Goal: Task Accomplishment & Management: Manage account settings

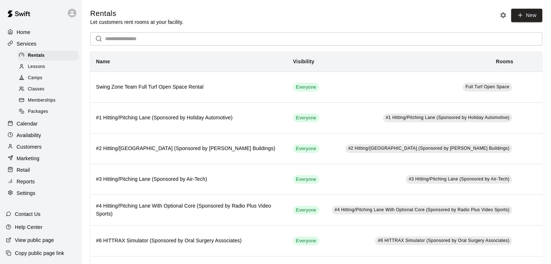
scroll to position [97, 0]
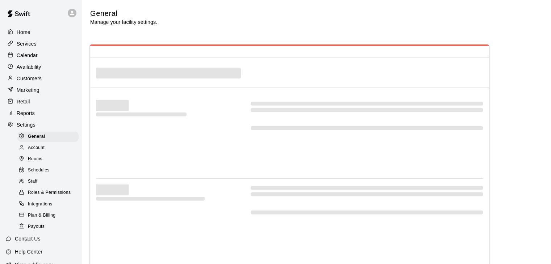
select select "**"
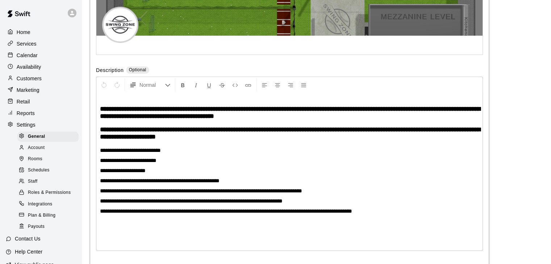
scroll to position [1745, 0]
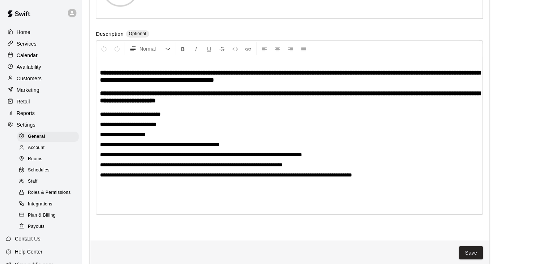
click at [236, 149] on p "**********" at bounding box center [289, 144] width 379 height 7
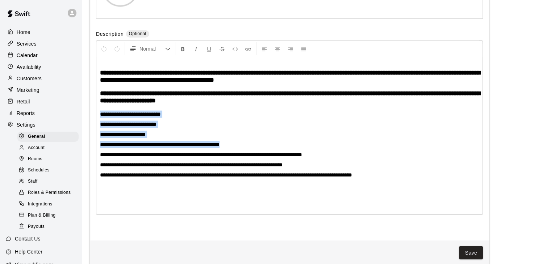
drag, startPoint x: 236, startPoint y: 163, endPoint x: 96, endPoint y: 128, distance: 144.5
click at [96, 128] on div "**********" at bounding box center [289, 128] width 387 height 175
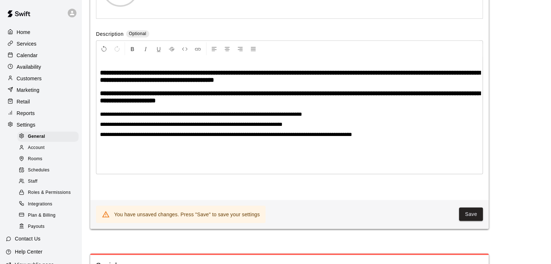
click at [331, 83] on span "**********" at bounding box center [290, 77] width 380 height 14
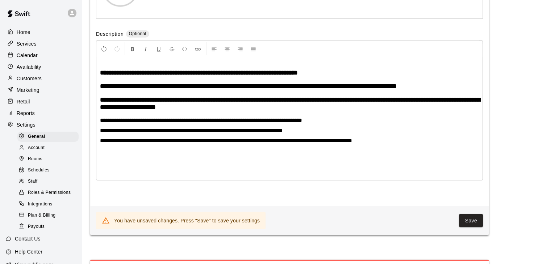
click at [331, 76] on h3 "**********" at bounding box center [289, 72] width 379 height 7
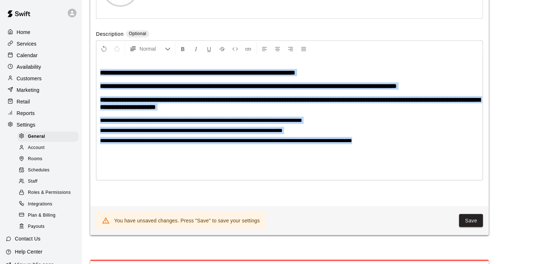
drag, startPoint x: 400, startPoint y: 162, endPoint x: 168, endPoint y: 79, distance: 246.9
click at [96, 94] on div "**********" at bounding box center [289, 41] width 398 height 332
click at [180, 53] on icon "Format Bold" at bounding box center [183, 49] width 7 height 7
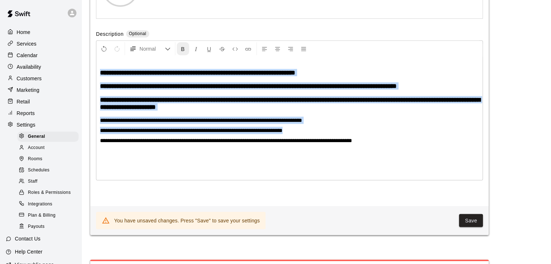
click at [180, 53] on icon "Format Bold" at bounding box center [183, 49] width 7 height 7
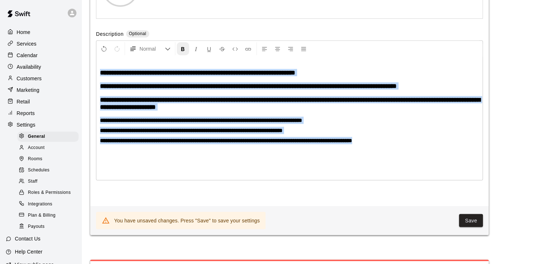
click at [180, 53] on icon "Format Bold" at bounding box center [183, 49] width 7 height 7
click at [187, 100] on div "**********" at bounding box center [289, 118] width 386 height 123
click at [204, 76] on span "**********" at bounding box center [197, 73] width 195 height 7
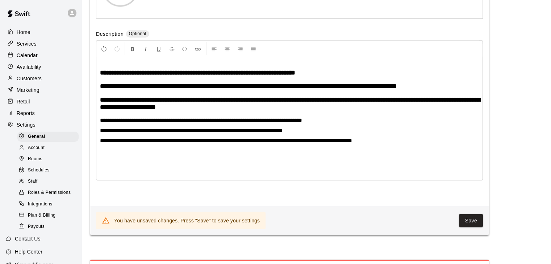
click at [234, 111] on h3 "**********" at bounding box center [289, 103] width 379 height 14
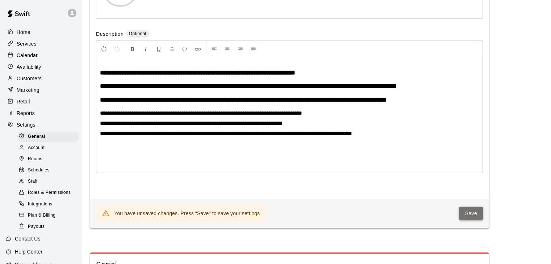
click at [472, 221] on button "Save" at bounding box center [471, 213] width 24 height 13
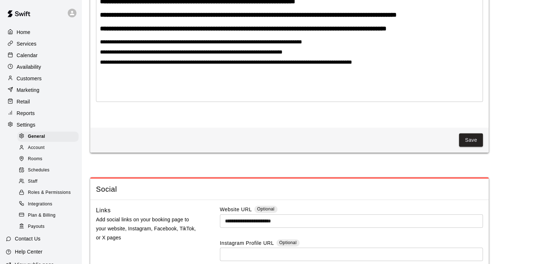
scroll to position [1842, 0]
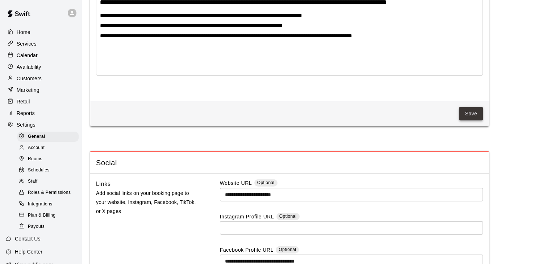
click at [477, 121] on button "Save" at bounding box center [471, 113] width 24 height 13
click at [34, 141] on span "General" at bounding box center [36, 136] width 17 height 7
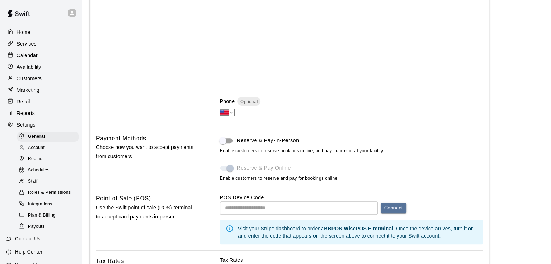
scroll to position [254, 0]
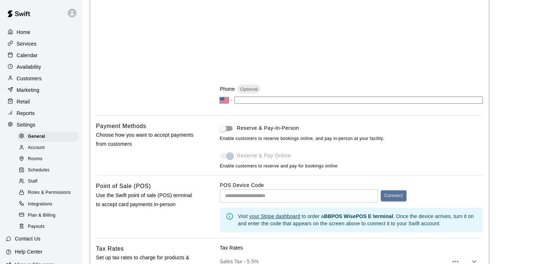
click at [232, 160] on span at bounding box center [226, 156] width 21 height 14
click at [230, 159] on span at bounding box center [226, 156] width 12 height 5
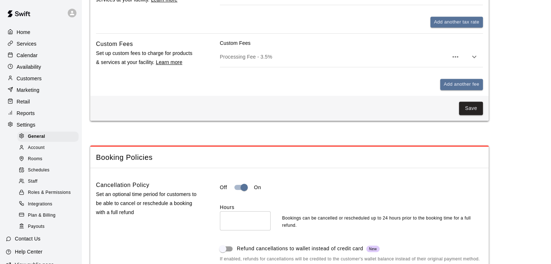
scroll to position [543, 0]
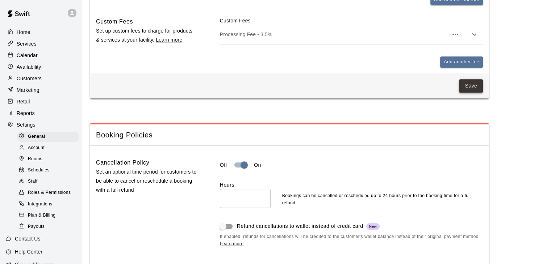
click at [471, 90] on button "Save" at bounding box center [471, 85] width 24 height 13
click at [34, 94] on p "Marketing" at bounding box center [28, 90] width 23 height 7
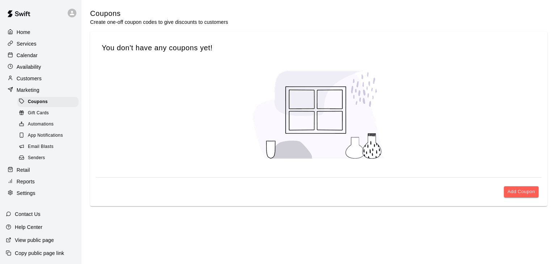
click at [40, 162] on span "Senders" at bounding box center [36, 158] width 17 height 7
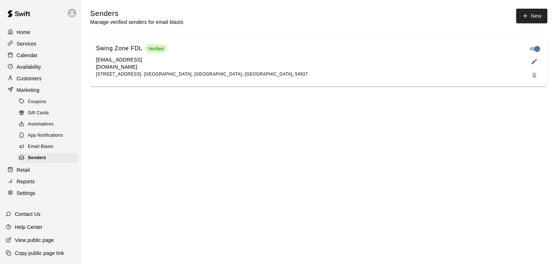
scroll to position [1, 0]
click at [22, 197] on p "Settings" at bounding box center [26, 193] width 19 height 7
select select "**"
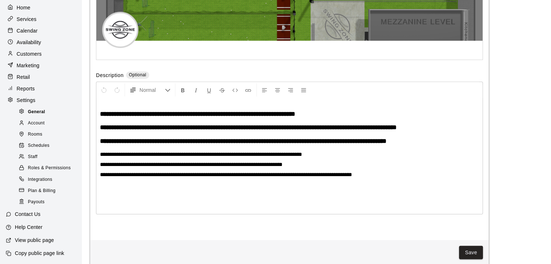
scroll to position [35, 0]
click at [36, 120] on span "Account" at bounding box center [36, 123] width 17 height 7
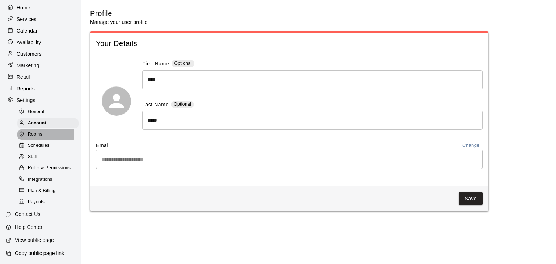
click at [34, 131] on span "Rooms" at bounding box center [35, 134] width 14 height 7
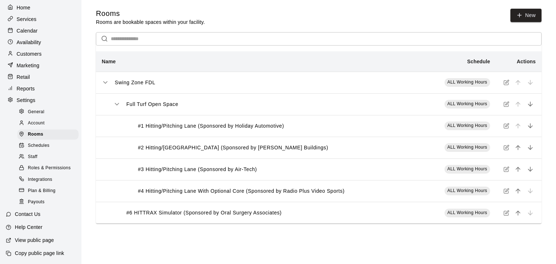
click at [35, 142] on span "Schedules" at bounding box center [39, 145] width 22 height 7
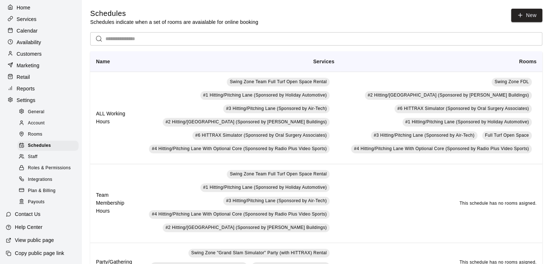
click at [35, 155] on span "Staff" at bounding box center [32, 157] width 9 height 7
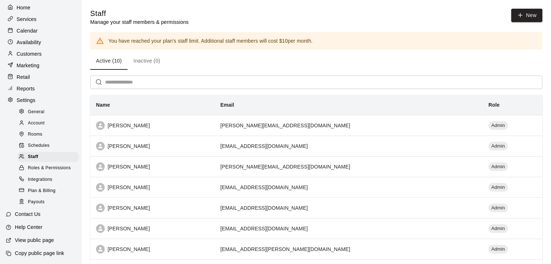
click at [41, 167] on span "Roles & Permissions" at bounding box center [49, 168] width 43 height 7
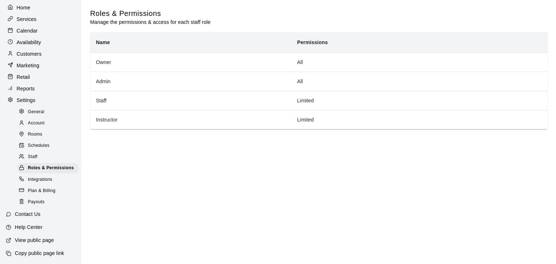
click at [29, 184] on span "Integrations" at bounding box center [40, 179] width 25 height 7
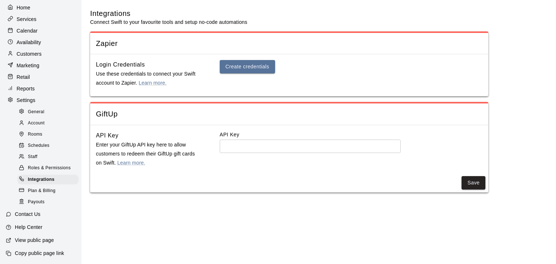
click at [39, 190] on span "Plan & Billing" at bounding box center [42, 191] width 28 height 7
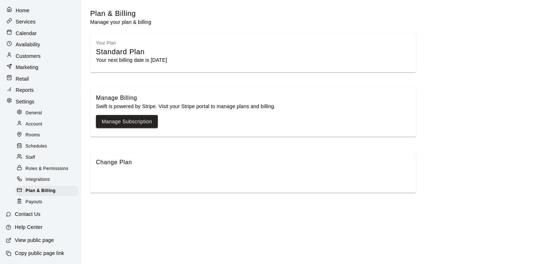
scroll to position [22, 0]
click at [36, 199] on span "Payouts" at bounding box center [34, 202] width 17 height 7
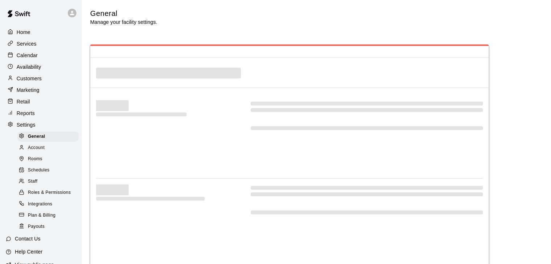
select select "**"
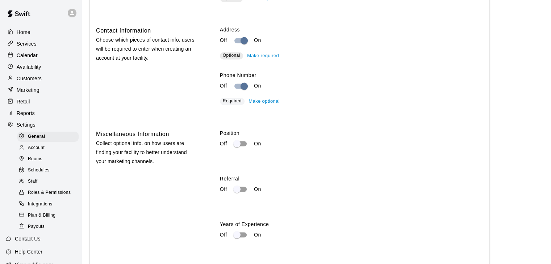
scroll to position [1480, 0]
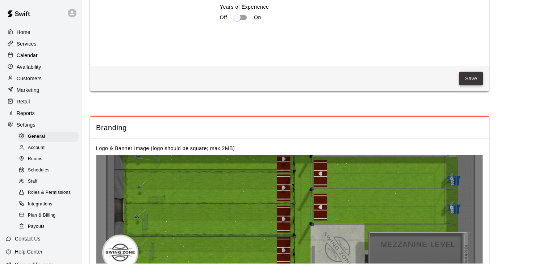
click at [468, 85] on button "Save" at bounding box center [471, 78] width 24 height 13
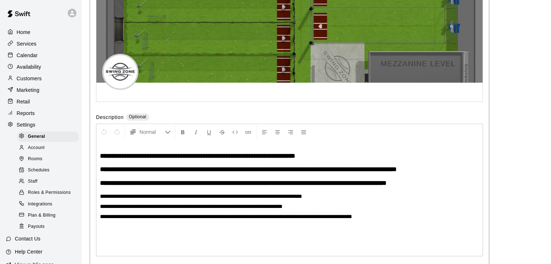
scroll to position [1734, 0]
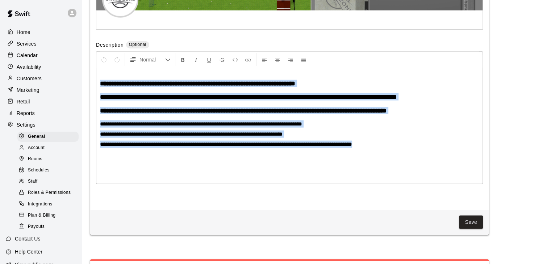
drag, startPoint x: 361, startPoint y: 159, endPoint x: 136, endPoint y: 93, distance: 233.9
click at [183, 63] on icon "Format Bold" at bounding box center [183, 60] width 7 height 7
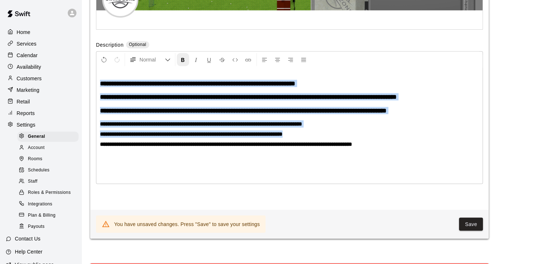
click at [183, 63] on icon "Format Bold" at bounding box center [183, 60] width 7 height 7
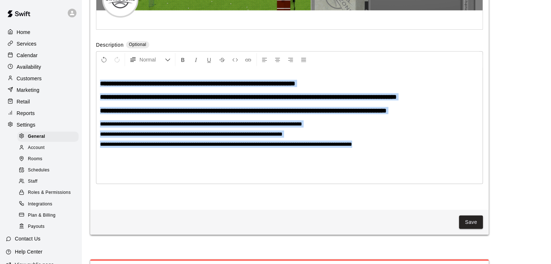
click at [198, 127] on span "**********" at bounding box center [201, 123] width 202 height 5
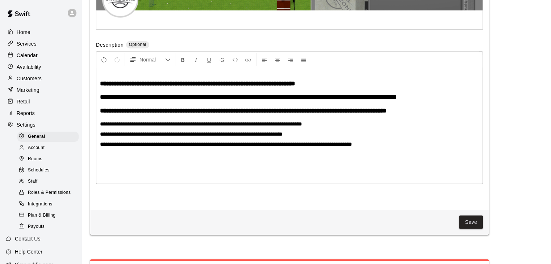
click at [101, 127] on span "**********" at bounding box center [201, 123] width 202 height 5
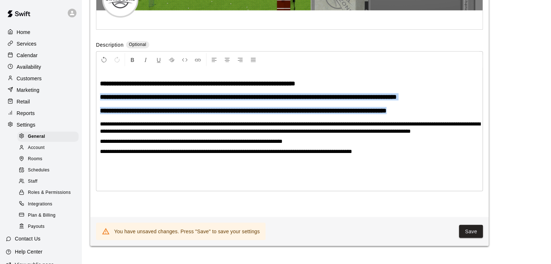
drag, startPoint x: 439, startPoint y: 131, endPoint x: 96, endPoint y: 115, distance: 344.1
click at [96, 115] on div "**********" at bounding box center [289, 121] width 387 height 140
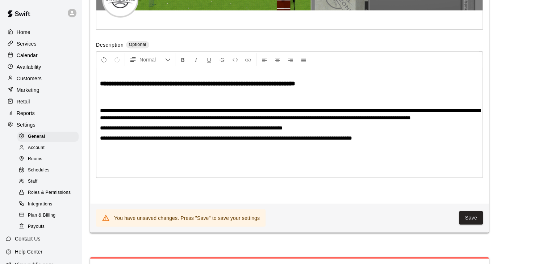
click at [109, 122] on div "**********" at bounding box center [289, 123] width 386 height 110
click at [100, 121] on span "**********" at bounding box center [290, 114] width 380 height 13
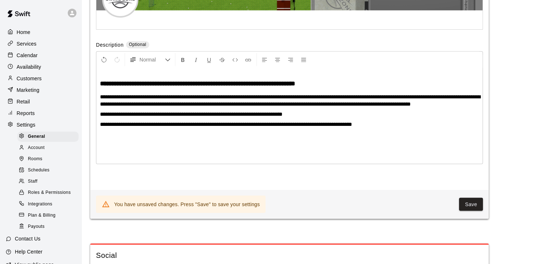
click at [220, 127] on span "**********" at bounding box center [226, 124] width 252 height 5
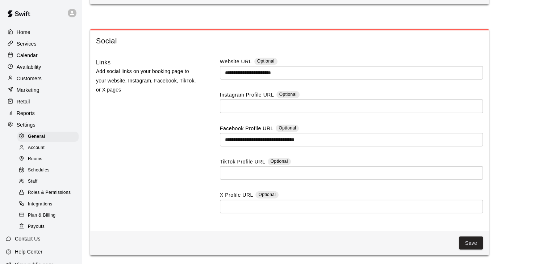
scroll to position [1842, 0]
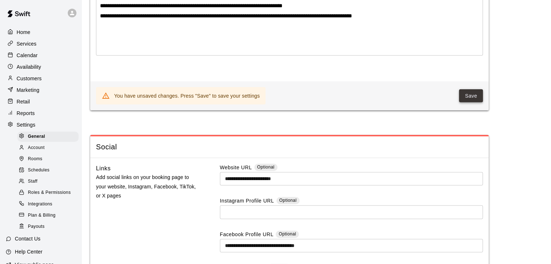
click at [469, 103] on button "Save" at bounding box center [471, 95] width 24 height 13
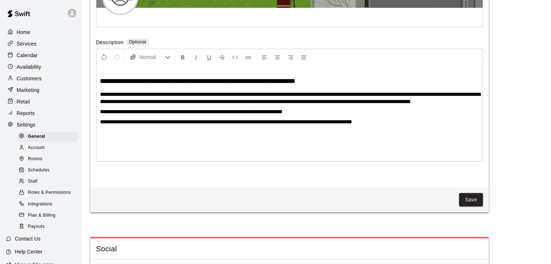
scroll to position [1734, 0]
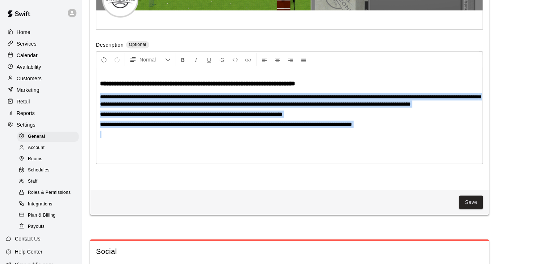
drag, startPoint x: 398, startPoint y: 155, endPoint x: 99, endPoint y: 117, distance: 301.9
click at [99, 117] on div "**********" at bounding box center [289, 116] width 386 height 96
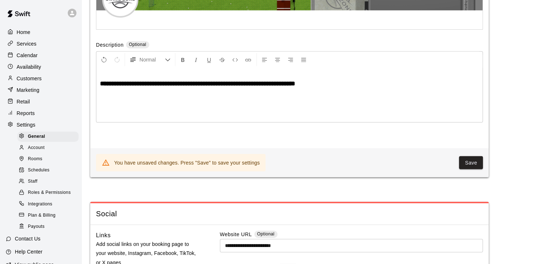
click at [165, 111] on p at bounding box center [289, 107] width 379 height 7
click at [475, 170] on button "Save" at bounding box center [471, 162] width 24 height 13
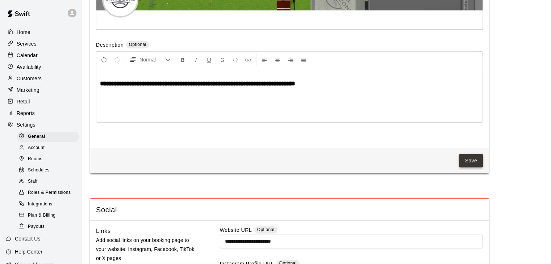
click at [473, 168] on button "Save" at bounding box center [471, 160] width 24 height 13
click at [358, 87] on h3 "**********" at bounding box center [289, 83] width 379 height 7
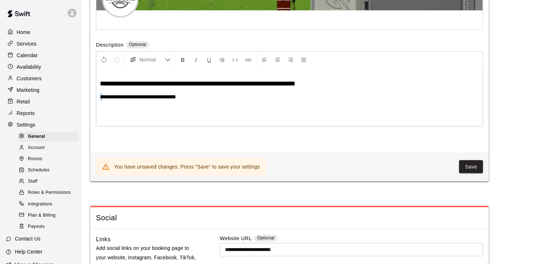
drag, startPoint x: 204, startPoint y: 120, endPoint x: 99, endPoint y: 120, distance: 105.8
click at [99, 120] on div "**********" at bounding box center [289, 97] width 386 height 58
drag, startPoint x: 201, startPoint y: 118, endPoint x: 190, endPoint y: 113, distance: 12.5
click at [201, 101] on p "**********" at bounding box center [289, 96] width 379 height 7
drag, startPoint x: 189, startPoint y: 113, endPoint x: 68, endPoint y: 118, distance: 121.1
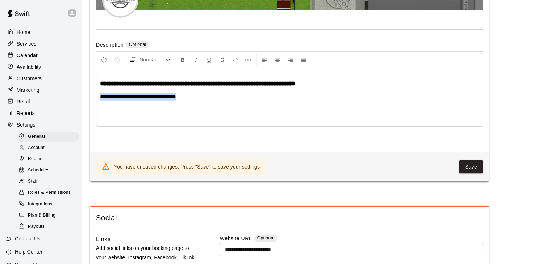
click at [184, 63] on icon "Format Bold" at bounding box center [183, 60] width 7 height 7
click at [313, 101] on p "**********" at bounding box center [289, 96] width 379 height 7
click at [468, 174] on button "Save" at bounding box center [471, 166] width 24 height 13
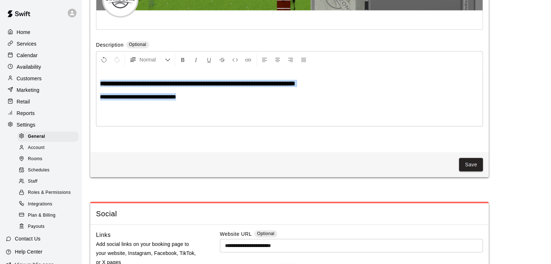
drag, startPoint x: 183, startPoint y: 118, endPoint x: 88, endPoint y: 102, distance: 96.3
click at [146, 63] on span "Normal" at bounding box center [151, 59] width 25 height 7
click at [166, 63] on icon "Formatting Options" at bounding box center [168, 60] width 6 height 6
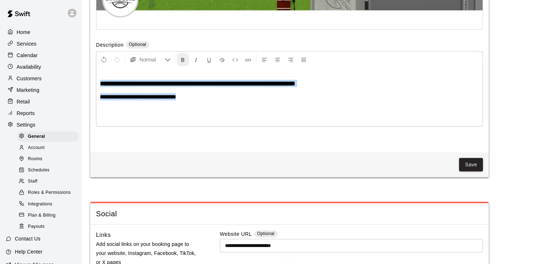
click at [185, 63] on icon "Format Bold" at bounding box center [183, 60] width 7 height 7
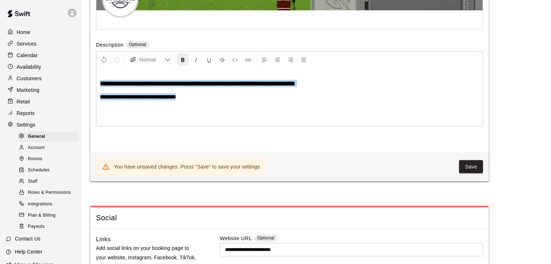
click at [184, 63] on icon "Format Bold" at bounding box center [183, 60] width 7 height 7
click at [170, 63] on icon "Formatting Options" at bounding box center [168, 60] width 6 height 6
click at [164, 110] on div "**********" at bounding box center [289, 97] width 386 height 58
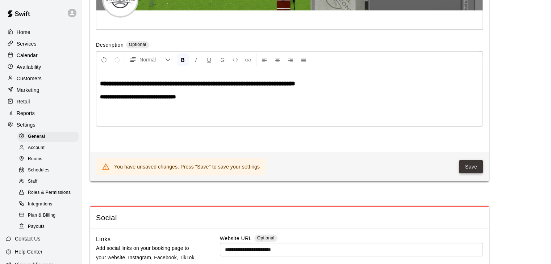
click at [476, 174] on button "Save" at bounding box center [471, 166] width 24 height 13
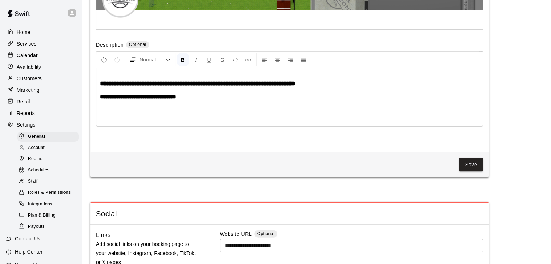
click at [28, 45] on p "Services" at bounding box center [27, 43] width 20 height 7
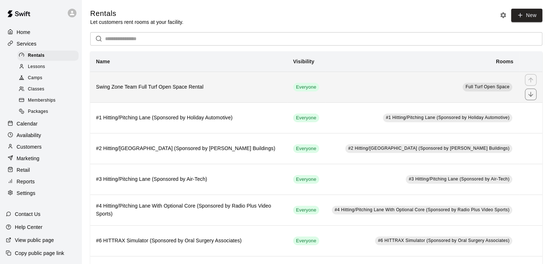
click at [257, 91] on h6 "Swing Zone Team Full Turf Open Space Rental" at bounding box center [188, 87] width 185 height 8
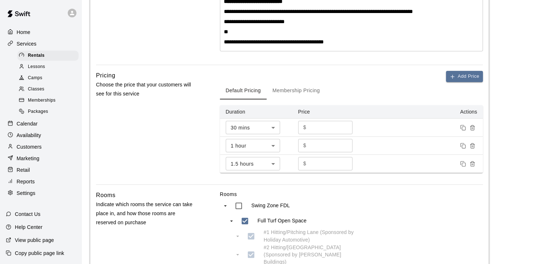
scroll to position [181, 0]
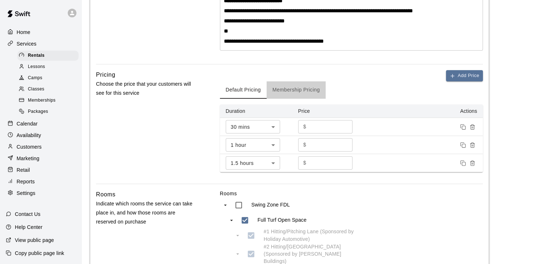
click at [301, 91] on button "Membership Pricing" at bounding box center [296, 89] width 59 height 17
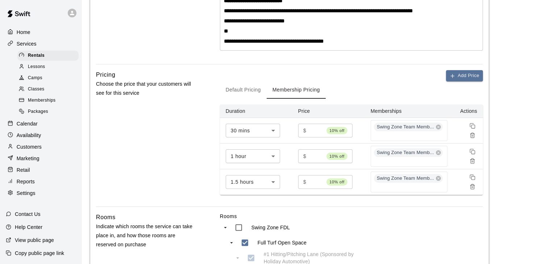
click at [259, 88] on button "Default Pricing" at bounding box center [243, 89] width 47 height 17
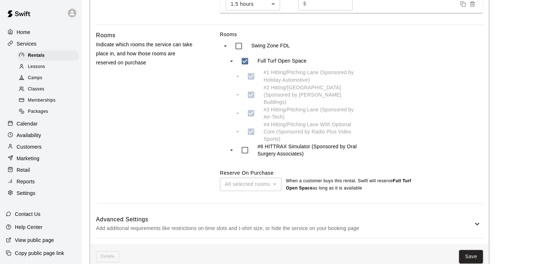
scroll to position [348, 0]
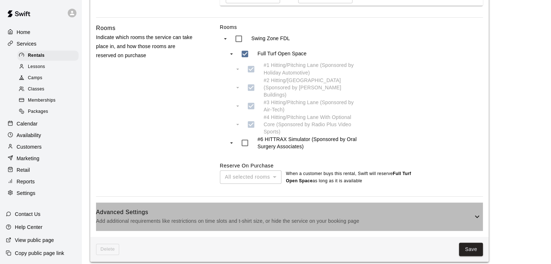
click at [262, 208] on h6 "Advanced Settings" at bounding box center [284, 212] width 377 height 9
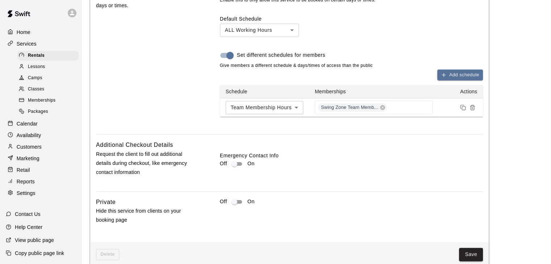
scroll to position [815, 0]
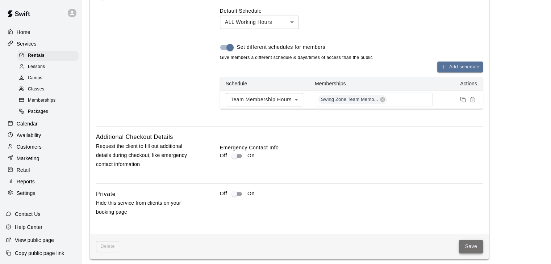
click at [463, 241] on button "Save" at bounding box center [471, 246] width 24 height 13
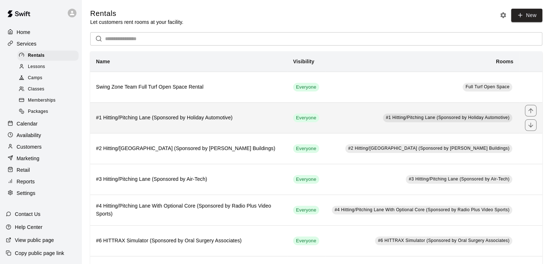
click at [247, 121] on h6 "#1 Hitting/Pitching Lane (Sponsored by Holiday Automotive)" at bounding box center [188, 118] width 185 height 8
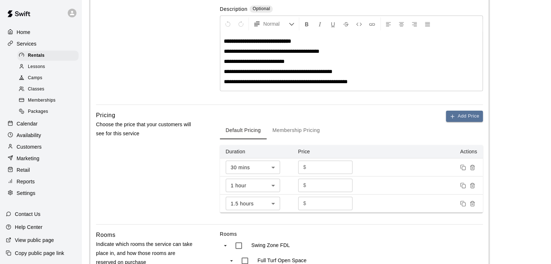
scroll to position [181, 0]
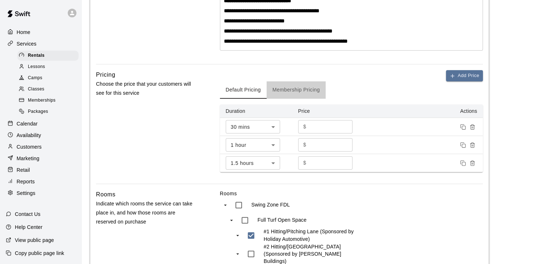
click at [304, 89] on button "Membership Pricing" at bounding box center [296, 89] width 59 height 17
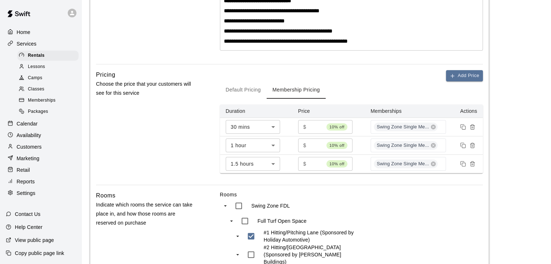
click at [254, 89] on button "Default Pricing" at bounding box center [243, 89] width 47 height 17
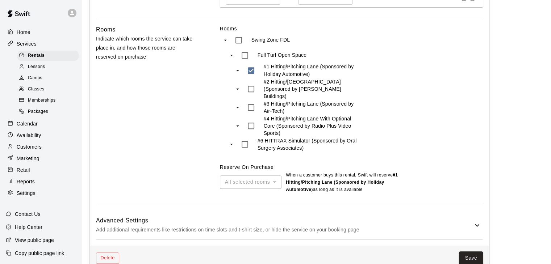
scroll to position [355, 0]
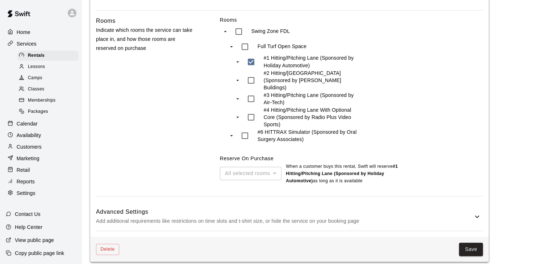
click at [361, 217] on p "Add additional requirements like restrictions on time slots and t-shirt size, o…" at bounding box center [284, 221] width 377 height 9
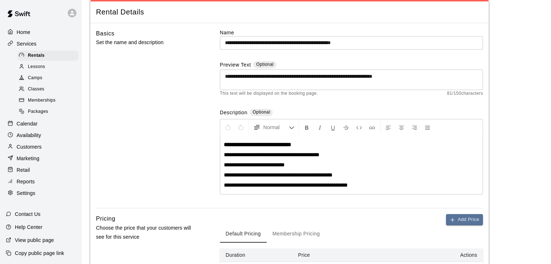
scroll to position [0, 0]
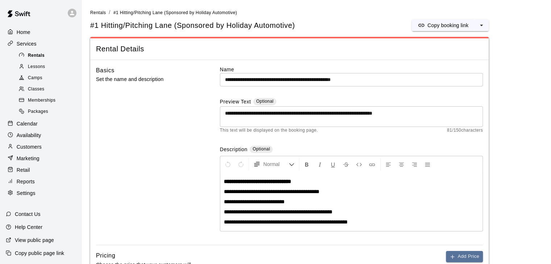
click at [45, 58] on div "Rentals" at bounding box center [47, 56] width 61 height 10
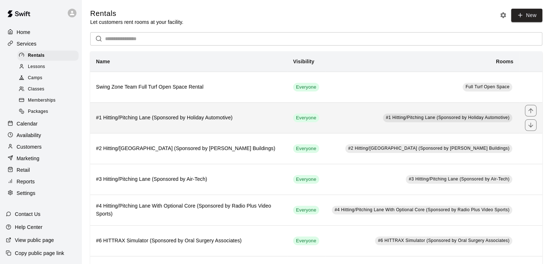
click at [263, 116] on h6 "#1 Hitting/Pitching Lane (Sponsored by Holiday Automotive)" at bounding box center [188, 118] width 185 height 8
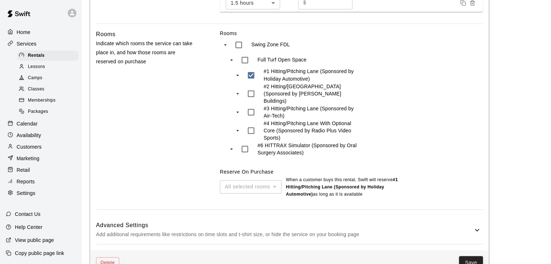
scroll to position [355, 0]
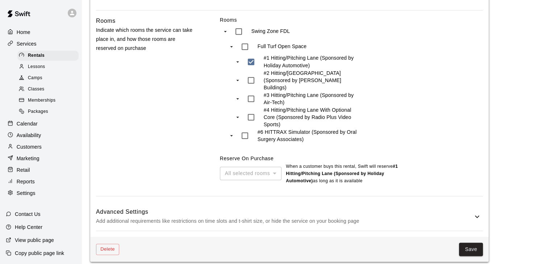
click at [390, 220] on div "Advanced Settings Add additional requirements like restrictions on time slots a…" at bounding box center [289, 216] width 387 height 29
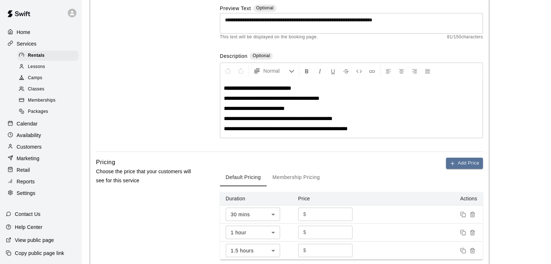
scroll to position [0, 0]
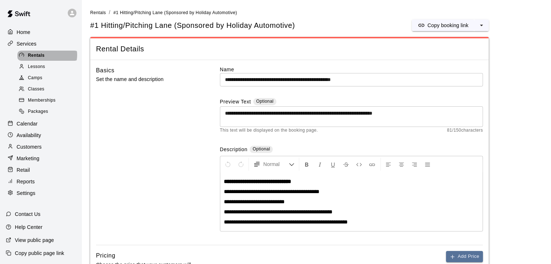
click at [47, 56] on div "Rentals" at bounding box center [47, 56] width 61 height 10
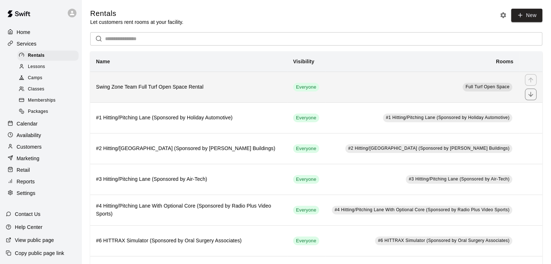
click at [217, 89] on h6 "Swing Zone Team Full Turf Open Space Rental" at bounding box center [188, 87] width 185 height 8
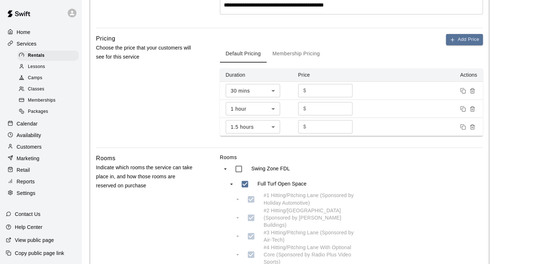
scroll to position [348, 0]
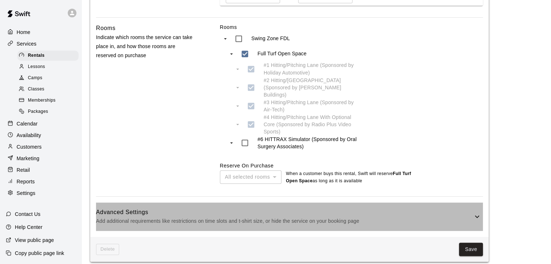
click at [372, 209] on h6 "Advanced Settings" at bounding box center [284, 212] width 377 height 9
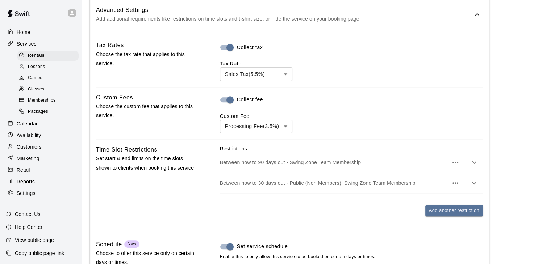
scroll to position [637, 0]
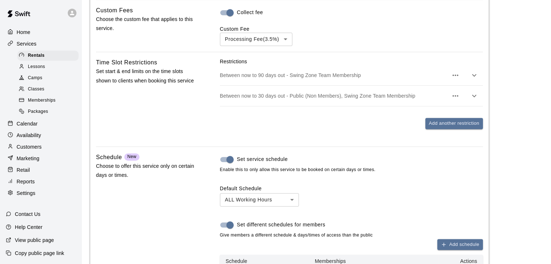
click at [453, 95] on icon "button" at bounding box center [455, 96] width 9 height 9
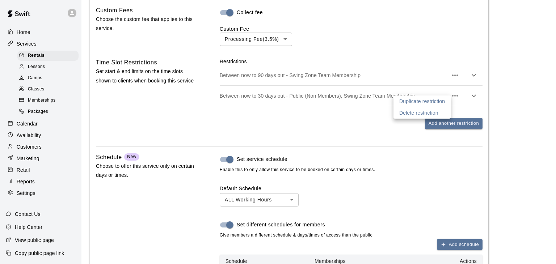
click at [394, 95] on div at bounding box center [278, 132] width 556 height 264
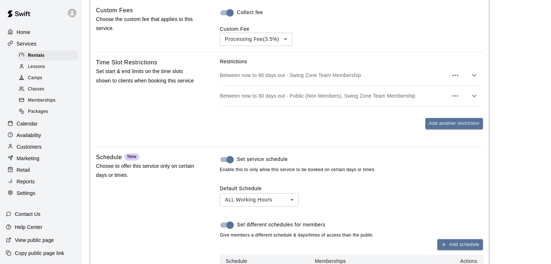
click at [389, 93] on p "Between now to 30 days out - Public (Non Members), Swing Zone Team Membership" at bounding box center [334, 95] width 228 height 7
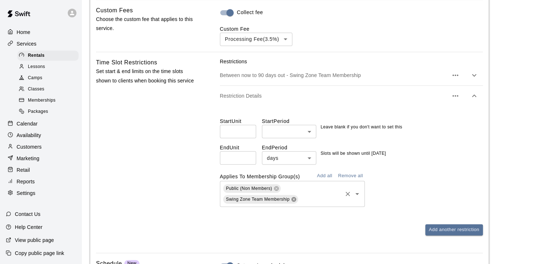
click at [294, 197] on icon at bounding box center [294, 200] width 6 height 6
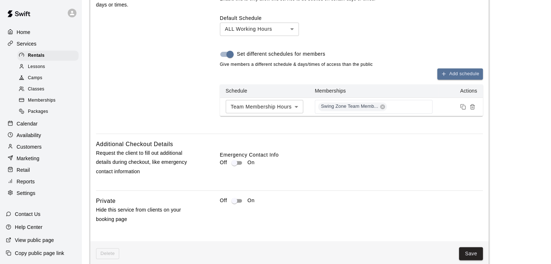
scroll to position [911, 0]
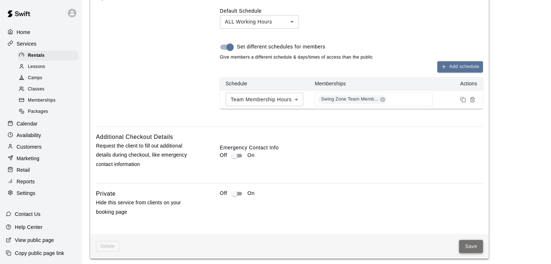
click at [465, 240] on button "Save" at bounding box center [471, 246] width 24 height 13
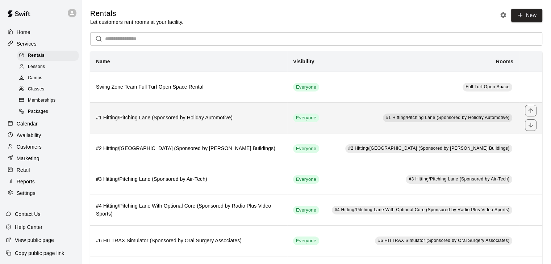
click at [254, 115] on h6 "#1 Hitting/Pitching Lane (Sponsored by Holiday Automotive)" at bounding box center [188, 118] width 185 height 8
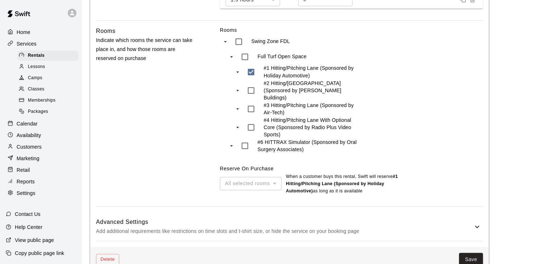
scroll to position [355, 0]
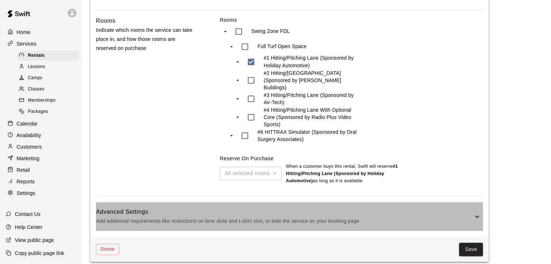
click at [360, 217] on p "Add additional requirements like restrictions on time slots and t-shirt size, o…" at bounding box center [284, 221] width 377 height 9
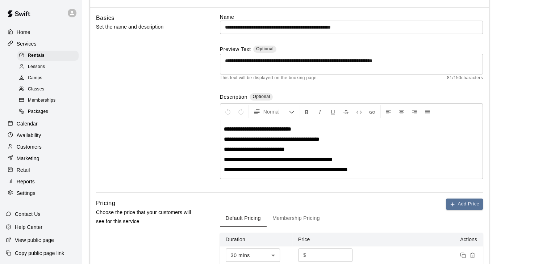
scroll to position [0, 0]
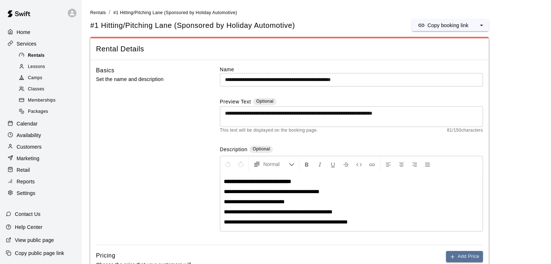
click at [38, 54] on span "Rentals" at bounding box center [36, 55] width 17 height 7
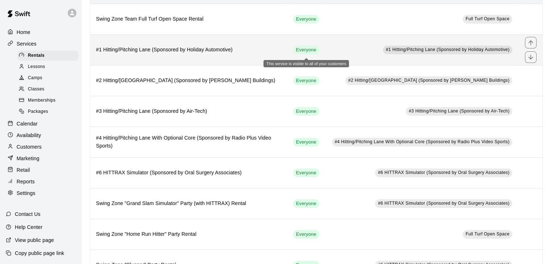
scroll to position [72, 0]
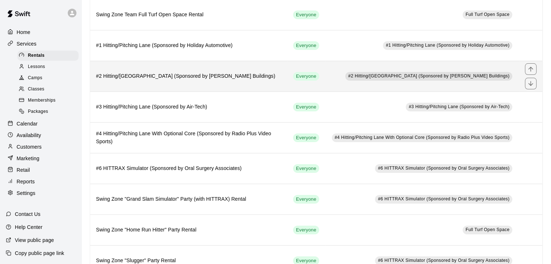
click at [326, 79] on td "#2 Hitting/[GEOGRAPHIC_DATA] (Sponsored by [PERSON_NAME] Buildings)" at bounding box center [422, 76] width 194 height 31
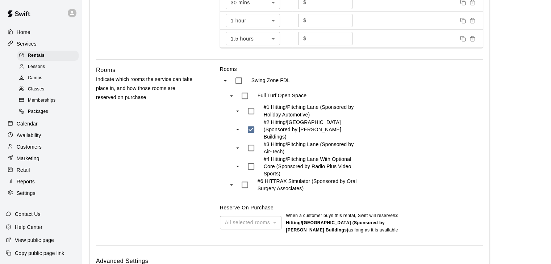
scroll to position [355, 0]
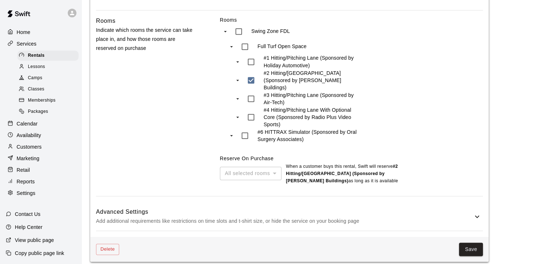
click at [375, 217] on p "Add additional requirements like restrictions on time slots and t-shirt size, o…" at bounding box center [284, 221] width 377 height 9
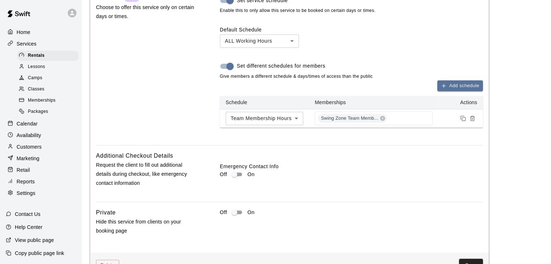
scroll to position [823, 0]
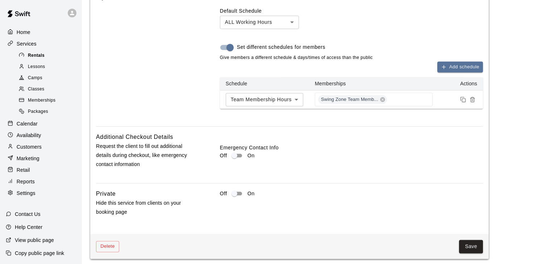
click at [33, 58] on span "Rentals" at bounding box center [36, 55] width 17 height 7
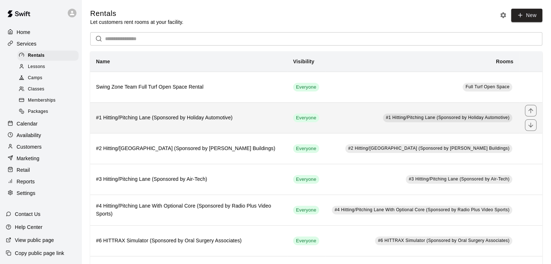
scroll to position [36, 0]
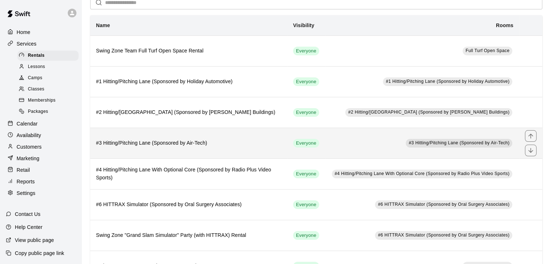
click at [240, 141] on h6 "#3 Hitting/Pitching Lane (Sponsored by Air-Tech)" at bounding box center [188, 143] width 185 height 8
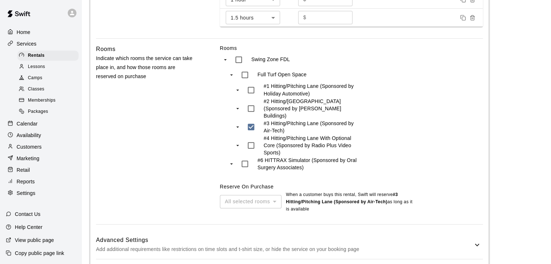
scroll to position [355, 0]
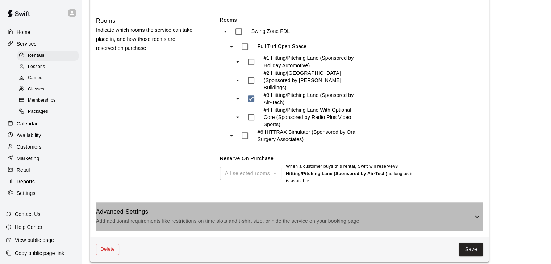
click at [368, 217] on p "Add additional requirements like restrictions on time slots and t-shirt size, o…" at bounding box center [284, 221] width 377 height 9
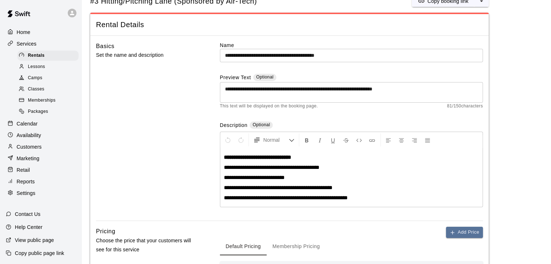
scroll to position [0, 0]
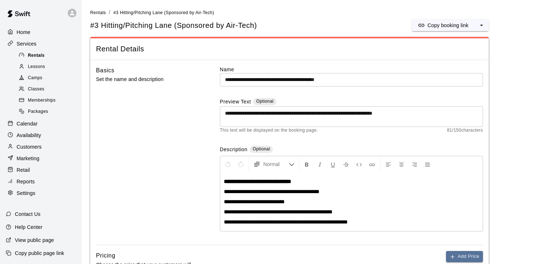
click at [60, 57] on div "Rentals" at bounding box center [47, 56] width 61 height 10
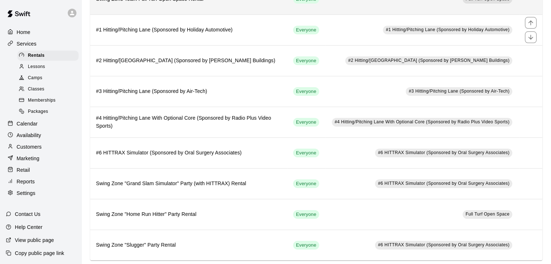
scroll to position [97, 0]
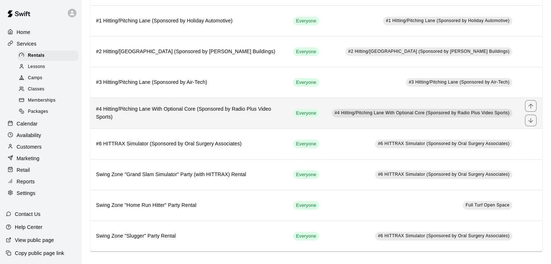
click at [231, 117] on h6 "#4 Hitting/Pitching Lane With Optional Core (Sponsored by Radio Plus Video Spor…" at bounding box center [188, 113] width 185 height 16
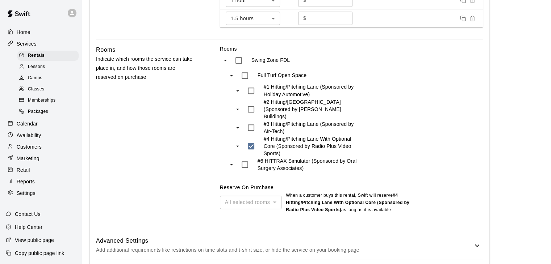
scroll to position [355, 0]
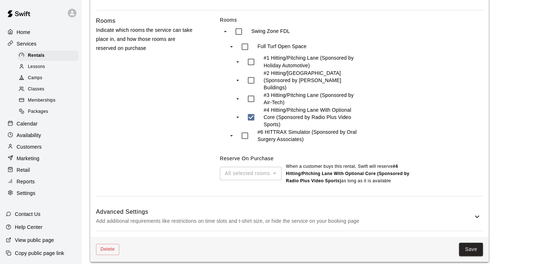
click at [273, 217] on p "Add additional requirements like restrictions on time slots and t-shirt size, o…" at bounding box center [284, 221] width 377 height 9
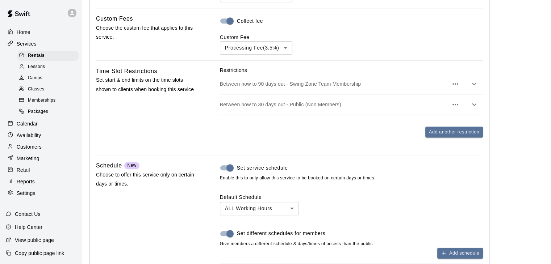
scroll to position [572, 0]
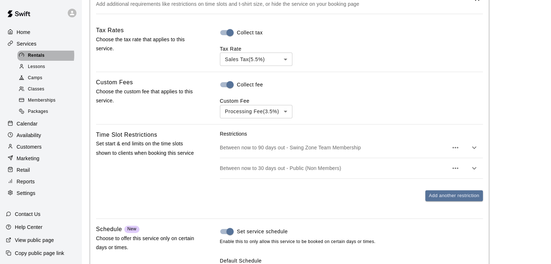
click at [39, 57] on span "Rentals" at bounding box center [36, 55] width 17 height 7
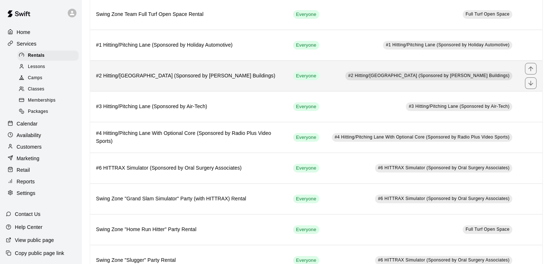
scroll to position [97, 0]
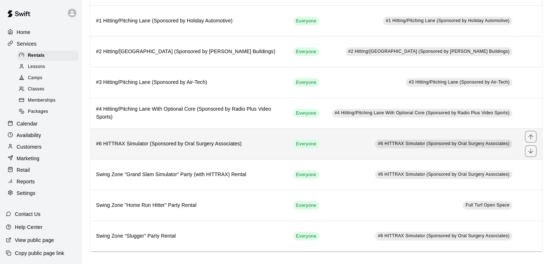
click at [264, 142] on h6 "#6 HITTRAX Simulator (Sponsored by Oral Surgery Associates)" at bounding box center [188, 144] width 185 height 8
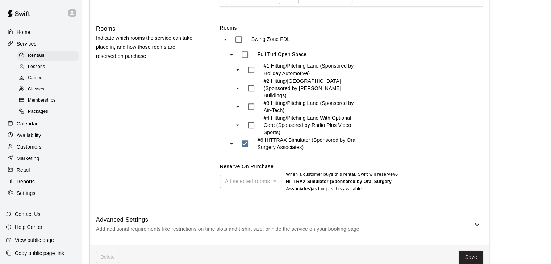
scroll to position [351, 0]
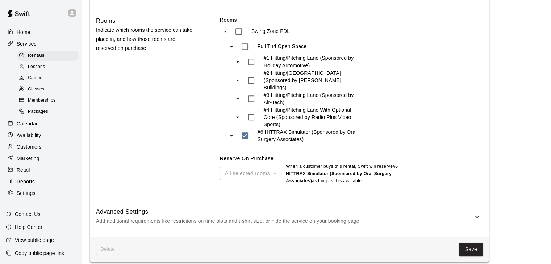
click at [274, 217] on p "Add additional requirements like restrictions on time slots and t-shirt size, o…" at bounding box center [284, 221] width 377 height 9
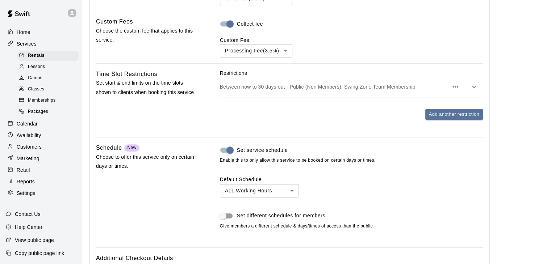
scroll to position [616, 0]
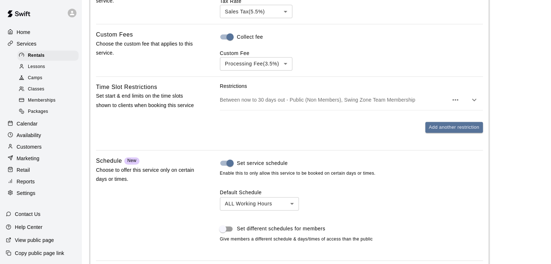
click at [327, 96] on p "Between now to 30 days out - Public (Non Members), Swing Zone Team Membership" at bounding box center [334, 99] width 228 height 7
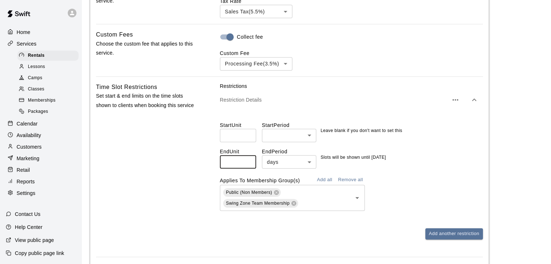
click at [248, 156] on input "**" at bounding box center [238, 161] width 36 height 13
click at [248, 159] on input "**" at bounding box center [238, 161] width 36 height 13
type input "**"
click at [248, 159] on input "**" at bounding box center [238, 161] width 36 height 13
click at [277, 190] on icon at bounding box center [276, 192] width 5 height 5
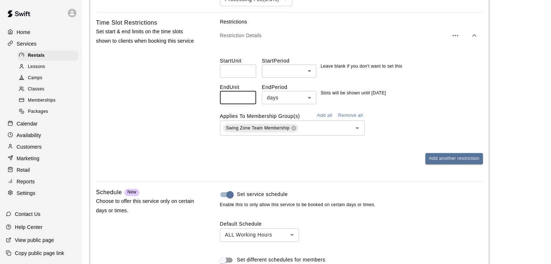
scroll to position [688, 0]
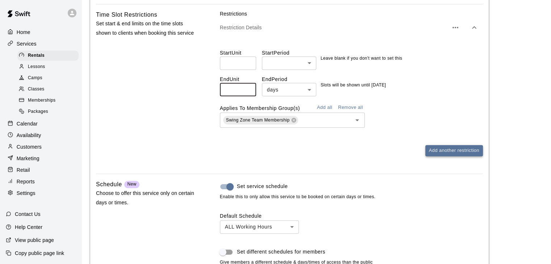
click at [440, 149] on button "Add another restriction" at bounding box center [454, 150] width 58 height 11
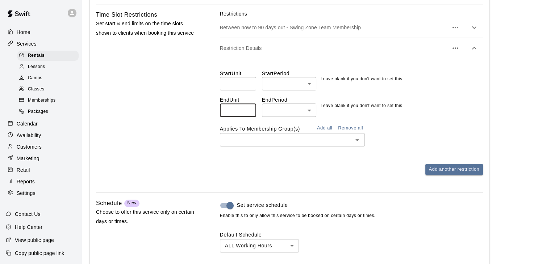
click at [249, 107] on input "*" at bounding box center [238, 110] width 36 height 13
click at [249, 104] on input "**" at bounding box center [238, 110] width 36 height 13
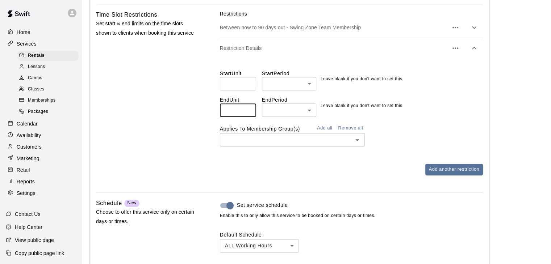
click at [249, 104] on input "**" at bounding box center [238, 110] width 36 height 13
type input "**"
click at [249, 104] on input "**" at bounding box center [238, 110] width 36 height 13
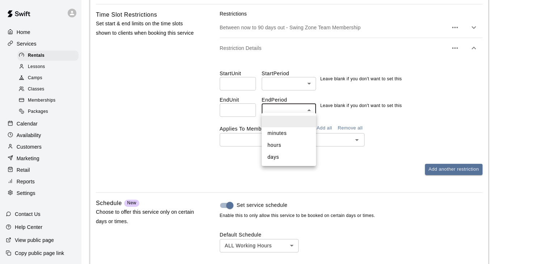
click at [285, 159] on li "days" at bounding box center [289, 157] width 54 height 12
type input "****"
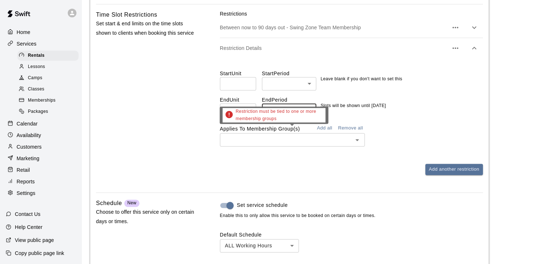
click at [303, 136] on input "text" at bounding box center [286, 139] width 129 height 9
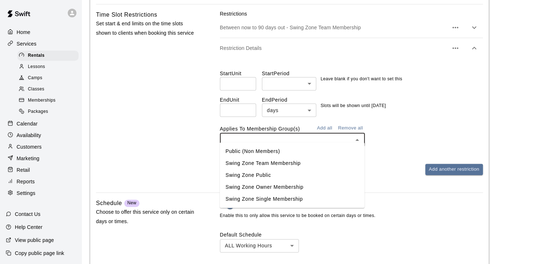
click at [285, 150] on li "Public (Non Members)" at bounding box center [291, 152] width 145 height 12
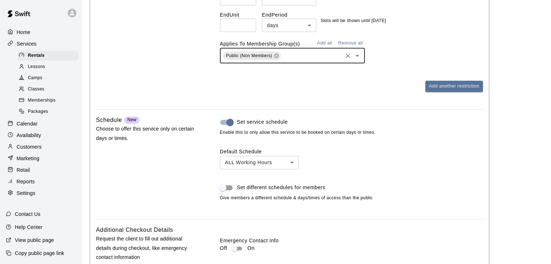
scroll to position [866, 0]
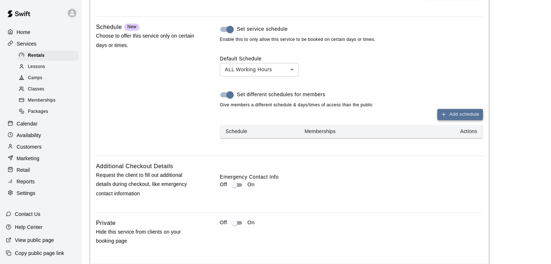
click at [448, 112] on button "Add schedule" at bounding box center [460, 114] width 46 height 11
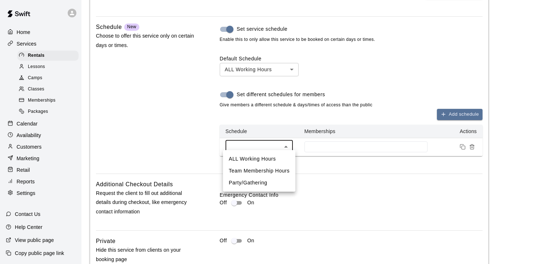
click at [271, 170] on li "Team Membership Hours" at bounding box center [259, 171] width 72 height 12
type input "****"
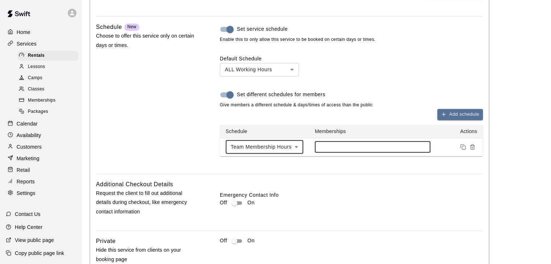
click at [341, 144] on input at bounding box center [372, 147] width 108 height 6
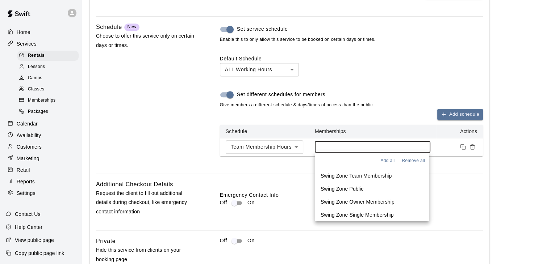
click at [343, 176] on p "Swing Zone Team Membership" at bounding box center [356, 175] width 71 height 7
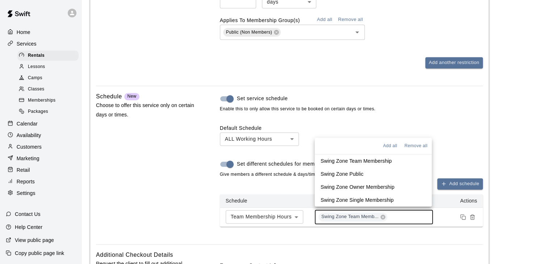
scroll to position [833, 0]
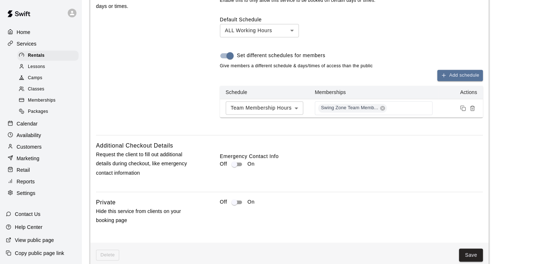
scroll to position [914, 0]
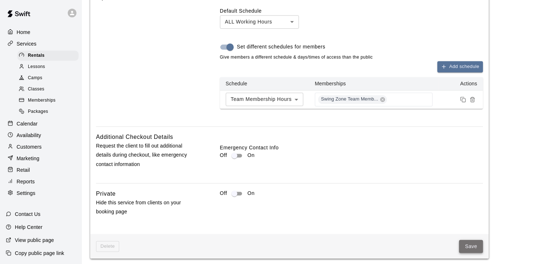
click at [477, 240] on button "Save" at bounding box center [471, 246] width 24 height 13
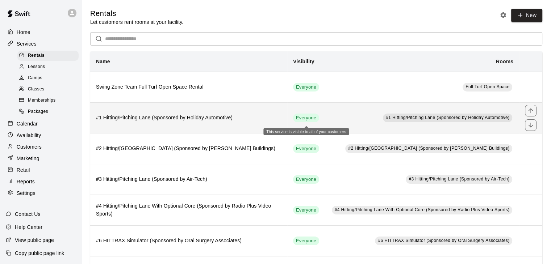
click at [309, 118] on span "Everyone" at bounding box center [306, 118] width 26 height 7
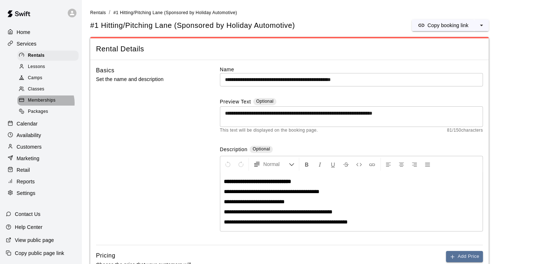
click at [44, 104] on span "Memberships" at bounding box center [42, 100] width 28 height 7
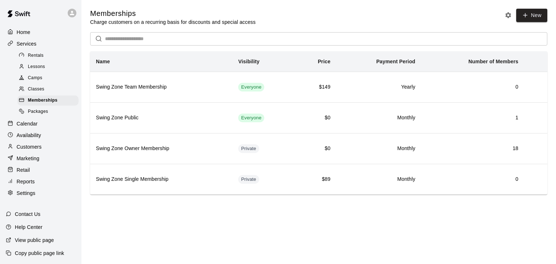
click at [38, 71] on span "Lessons" at bounding box center [36, 66] width 17 height 7
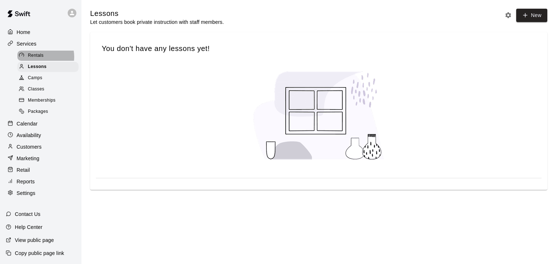
click at [39, 58] on span "Rentals" at bounding box center [36, 55] width 16 height 7
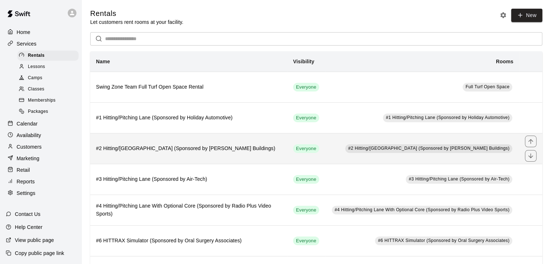
scroll to position [97, 0]
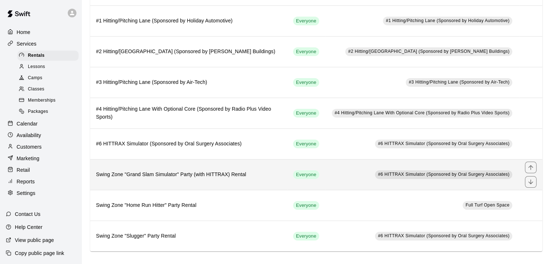
click at [150, 173] on h6 "Swing Zone "Grand Slam Simulator" Party (with HITTRAX) Rental" at bounding box center [188, 175] width 185 height 8
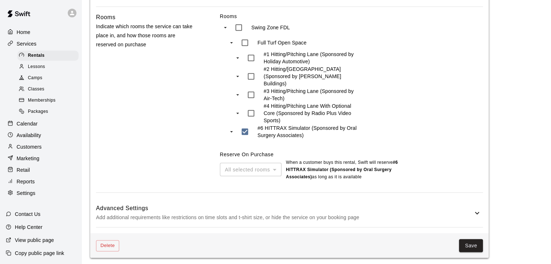
scroll to position [351, 0]
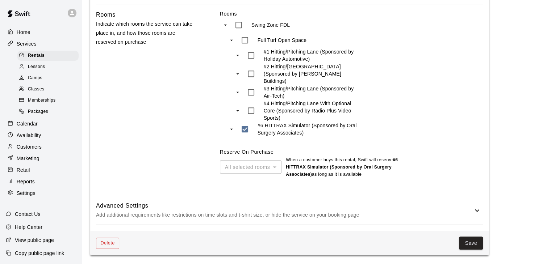
click at [263, 208] on h6 "Advanced Settings" at bounding box center [284, 205] width 377 height 9
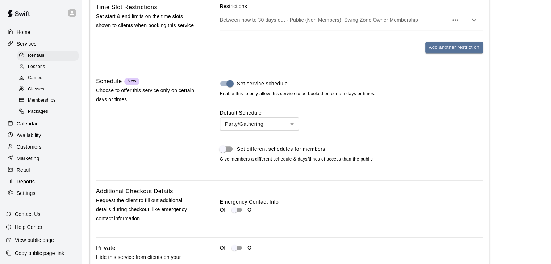
scroll to position [750, 0]
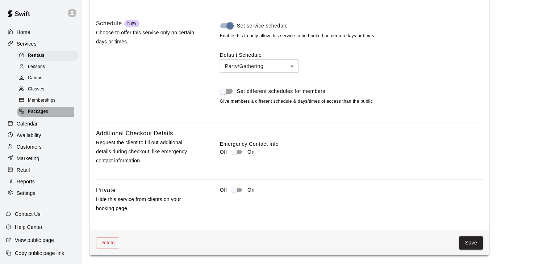
click at [45, 116] on span "Packages" at bounding box center [38, 111] width 20 height 7
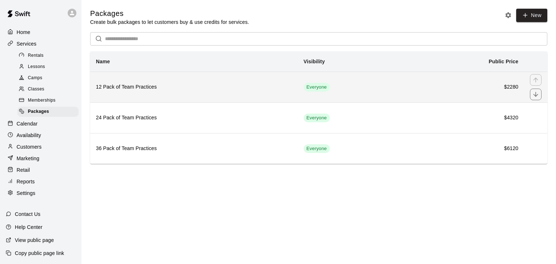
click at [283, 89] on h6 "12 Pack of Team Practices" at bounding box center [194, 87] width 196 height 8
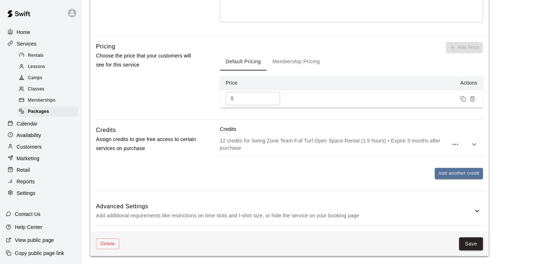
scroll to position [155, 0]
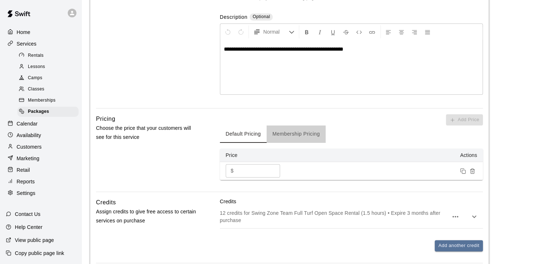
click at [288, 134] on button "Membership Pricing" at bounding box center [296, 134] width 59 height 17
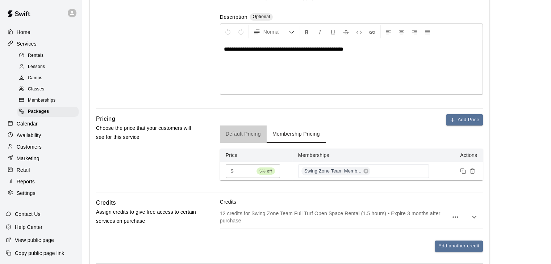
click at [258, 133] on button "Default Pricing" at bounding box center [243, 134] width 47 height 17
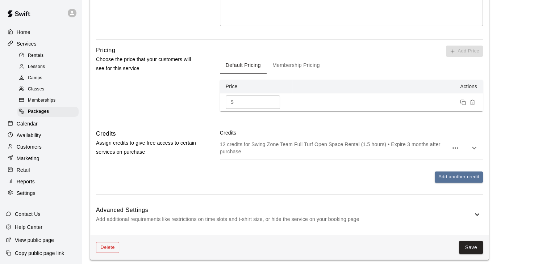
scroll to position [228, 0]
